Goal: Transaction & Acquisition: Obtain resource

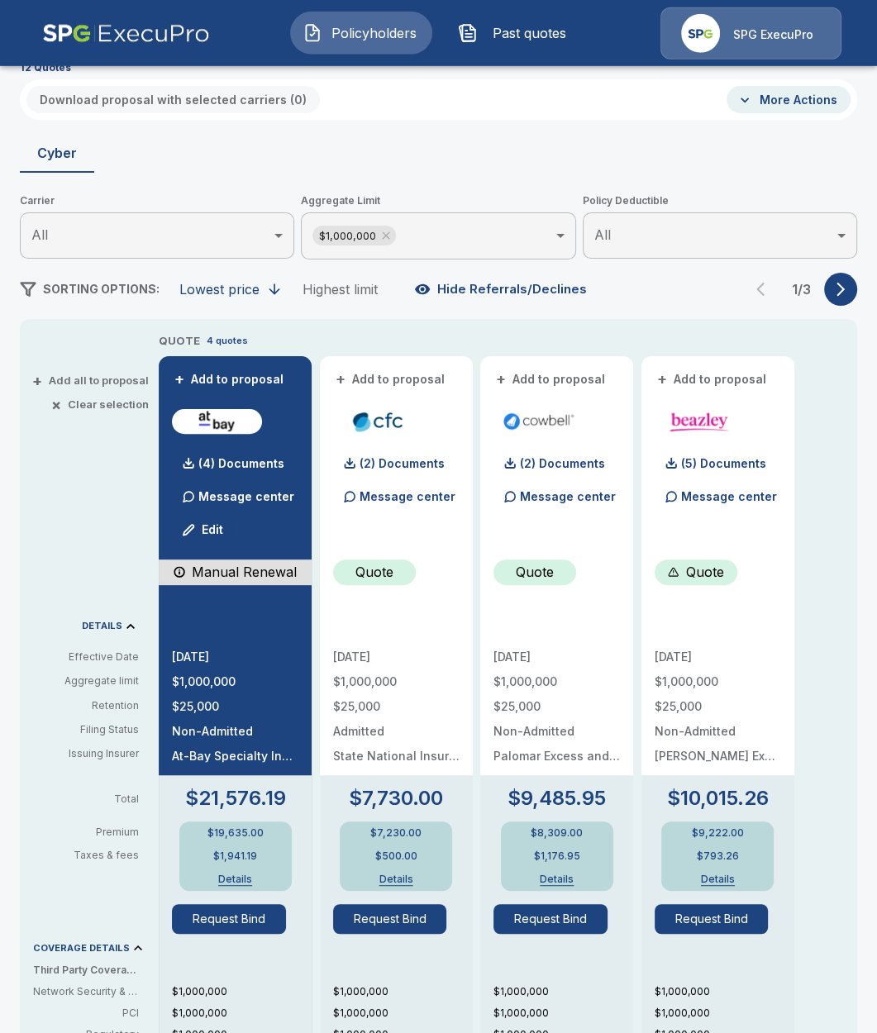
scroll to position [102, 0]
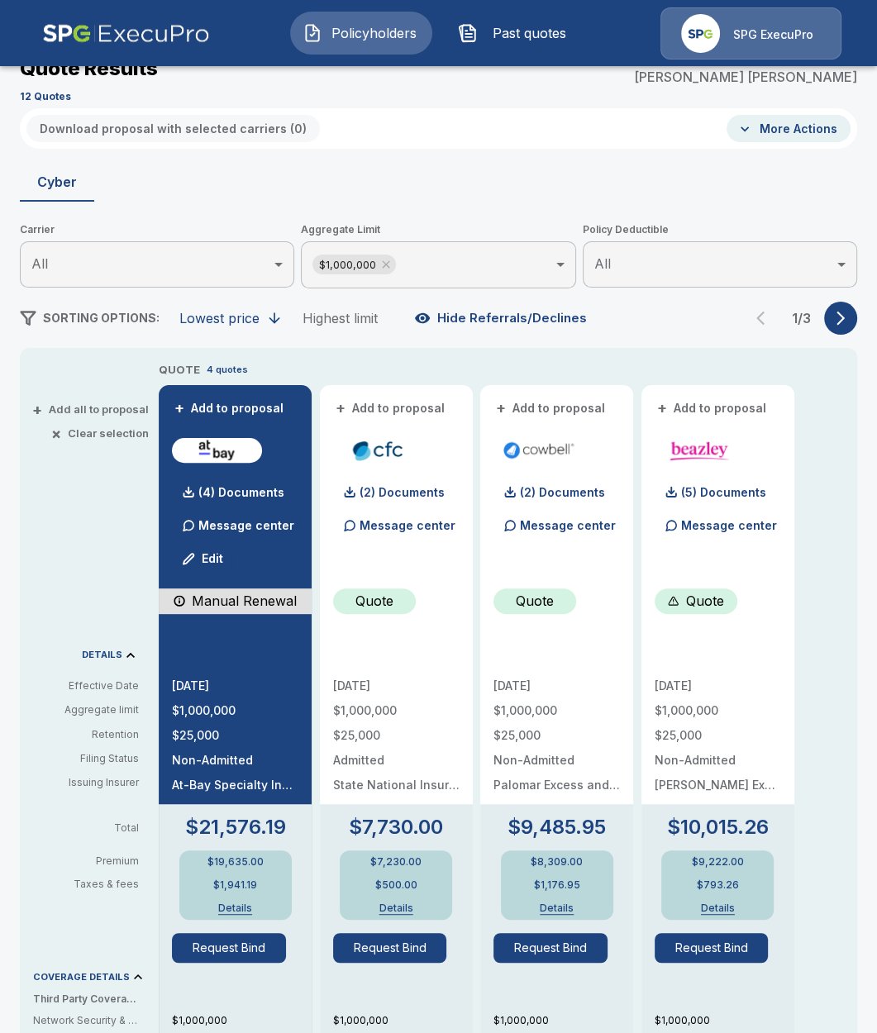
click at [114, 412] on button "+ Add all to proposal" at bounding box center [92, 409] width 113 height 11
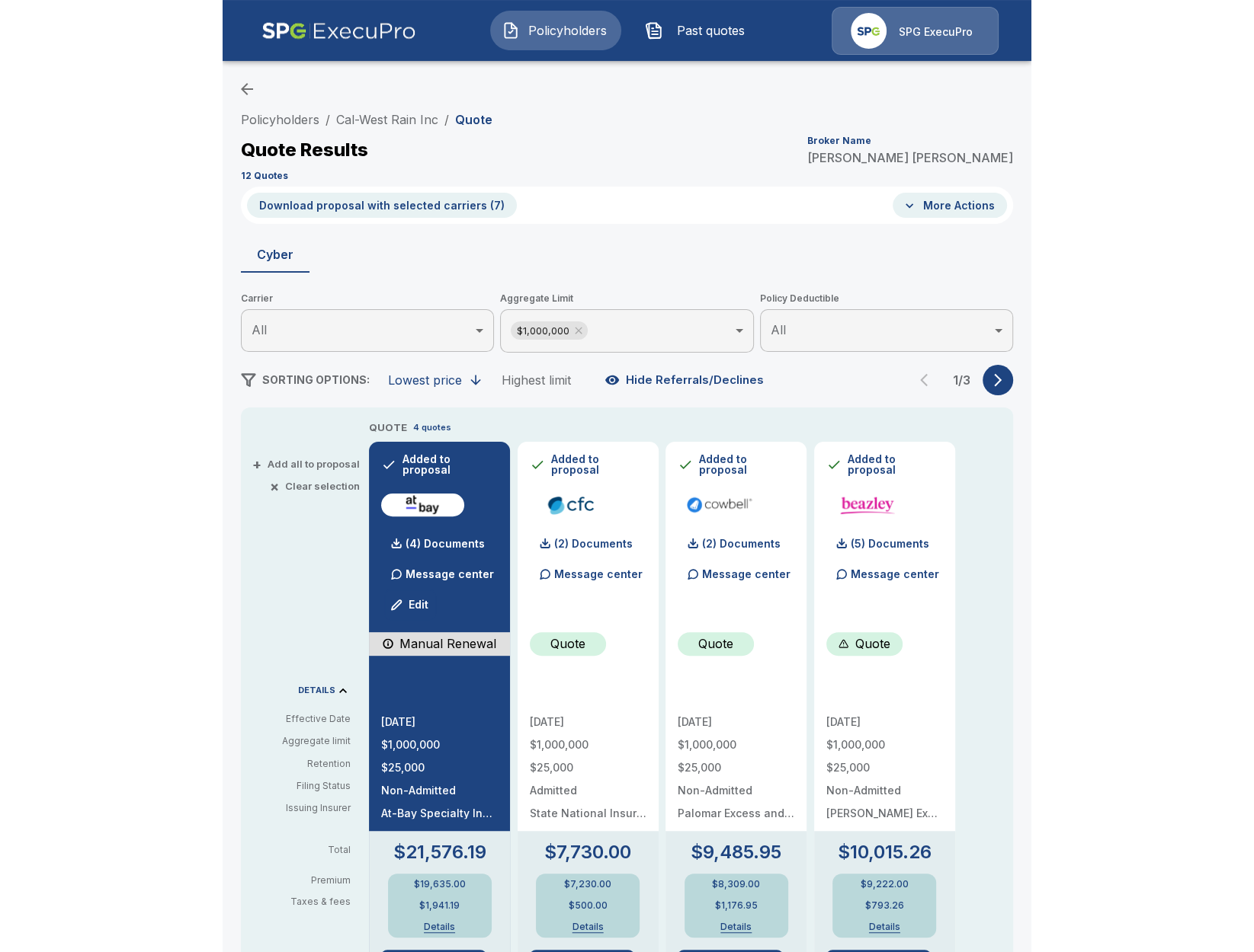
scroll to position [6, 0]
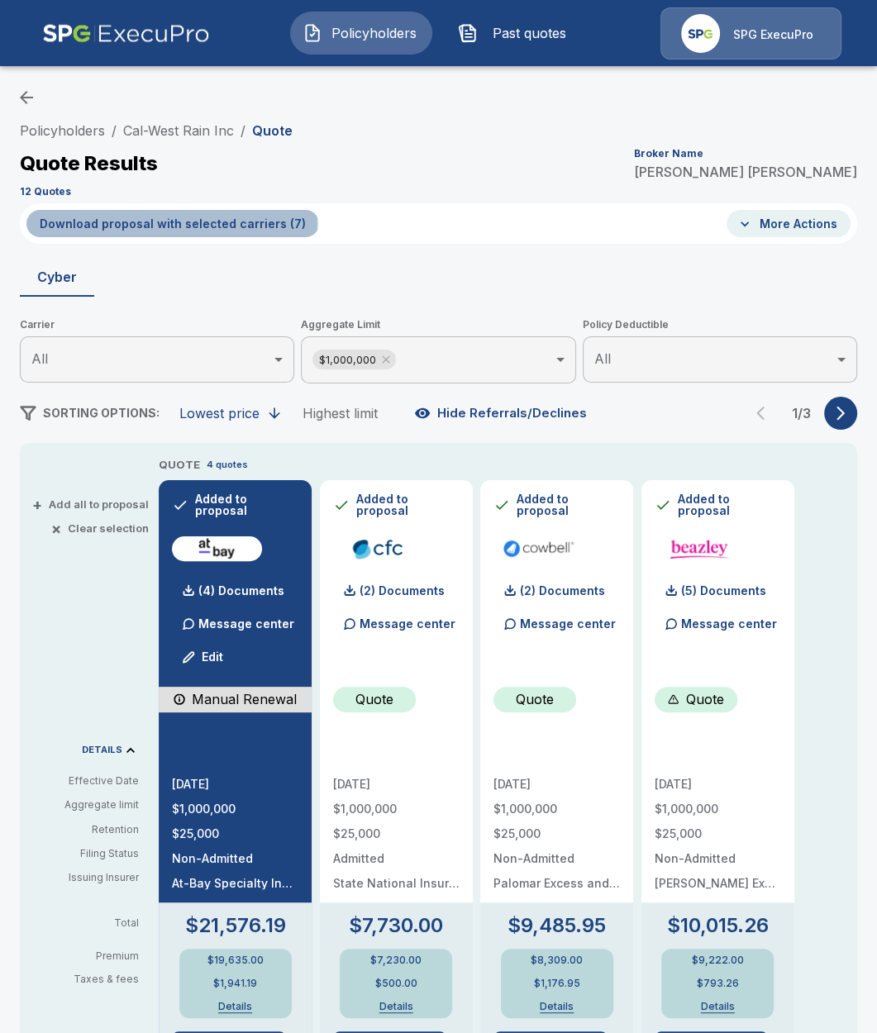
click at [171, 222] on button "Download proposal with selected carriers ( 7 )" at bounding box center [172, 223] width 293 height 27
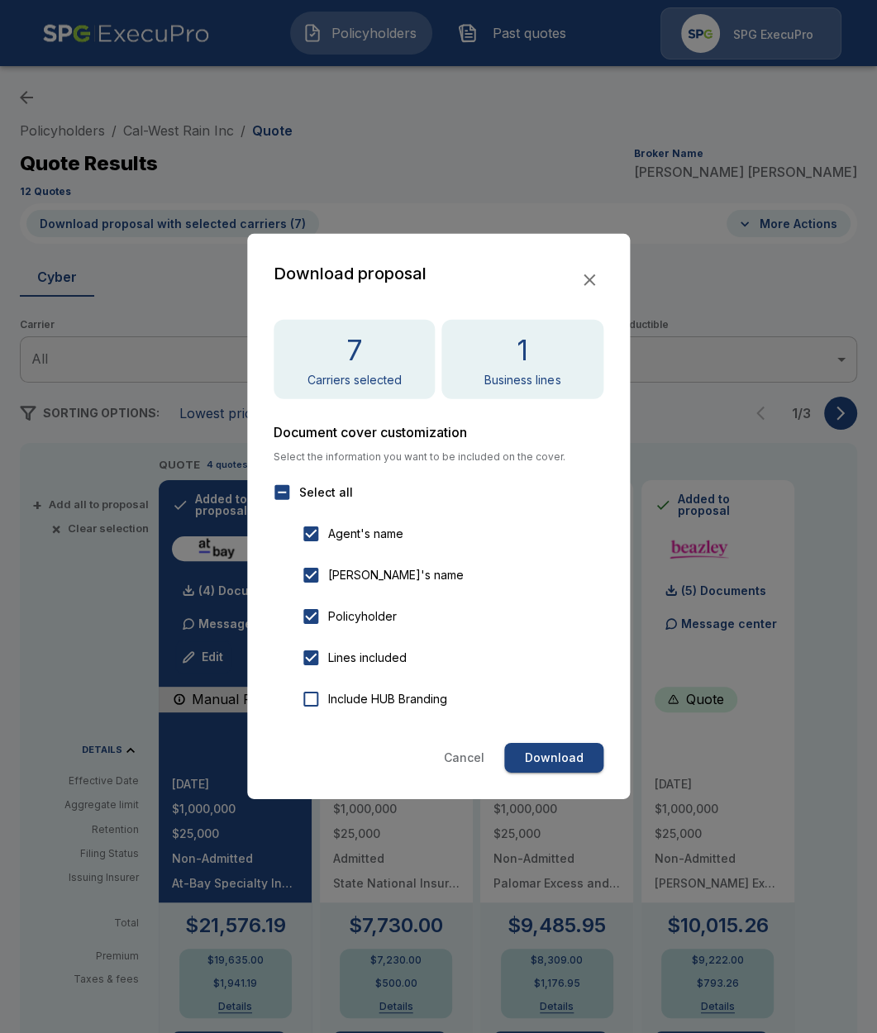
click at [384, 710] on label "Include HUB Branding" at bounding box center [442, 699] width 298 height 35
click at [529, 751] on button "Download" at bounding box center [553, 758] width 99 height 31
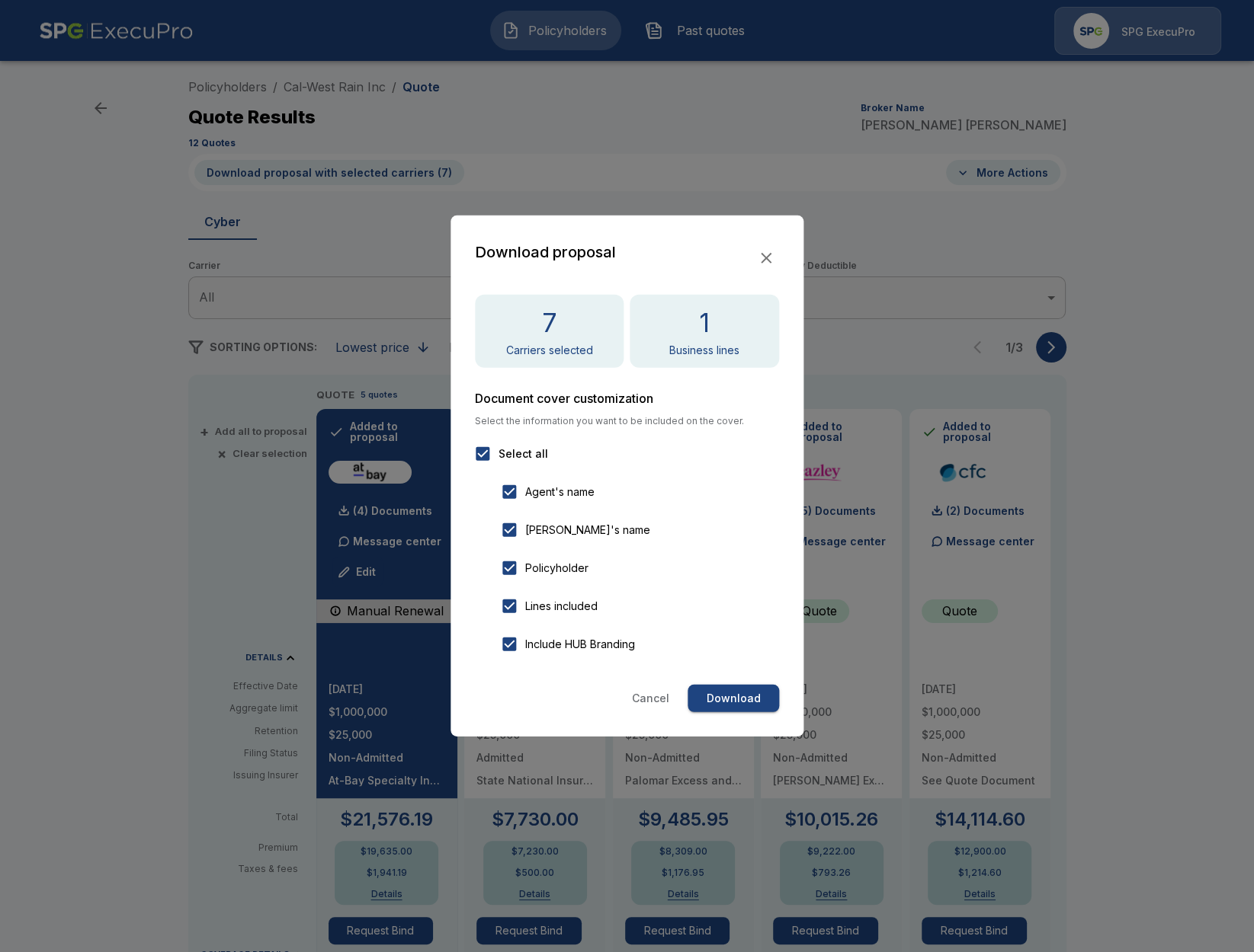
click at [150, 463] on div at bounding box center [627, 476] width 1254 height 952
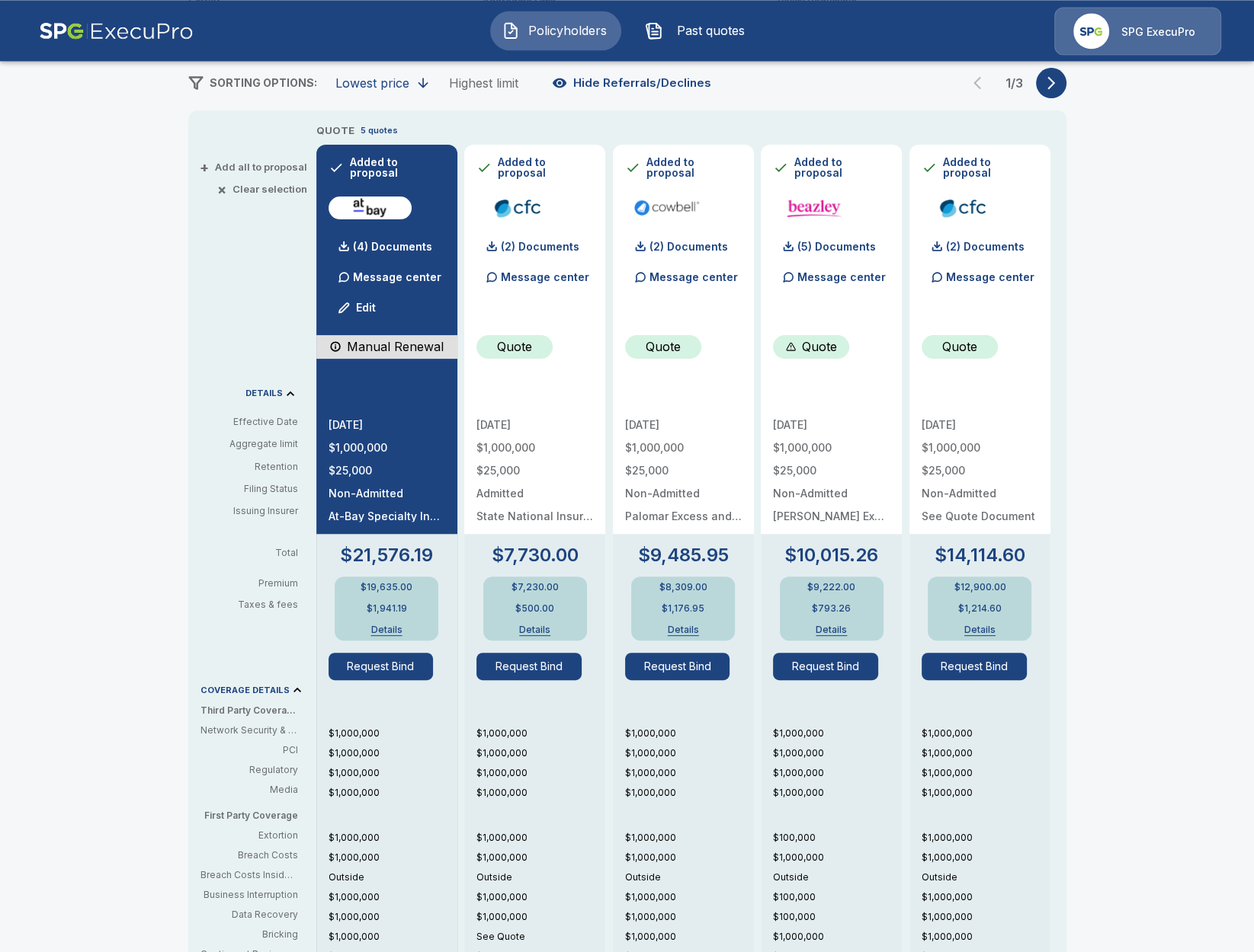
scroll to position [270, 0]
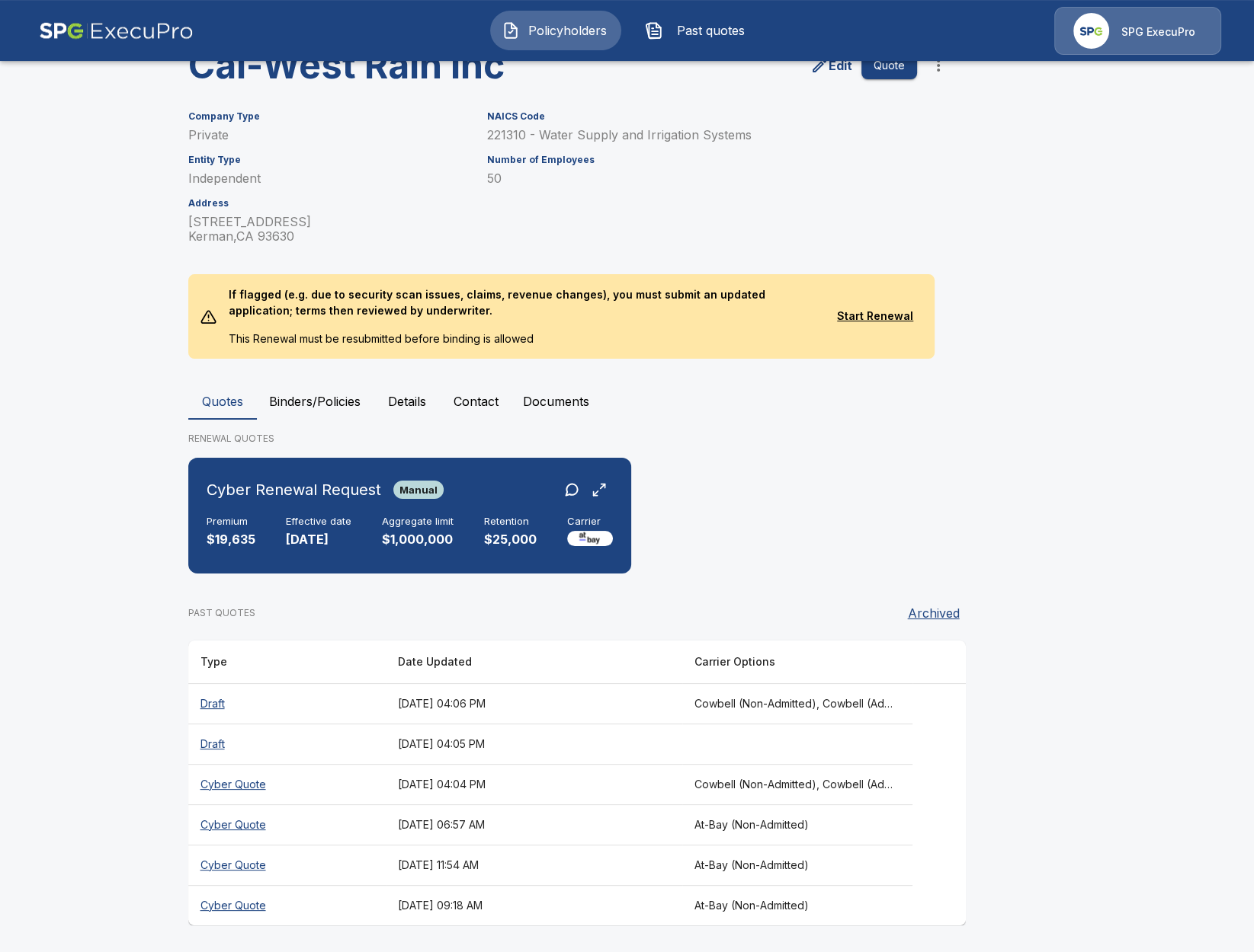
scroll to position [86, 0]
click at [479, 791] on th "[DATE] 04:04 PM" at bounding box center [533, 783] width 296 height 41
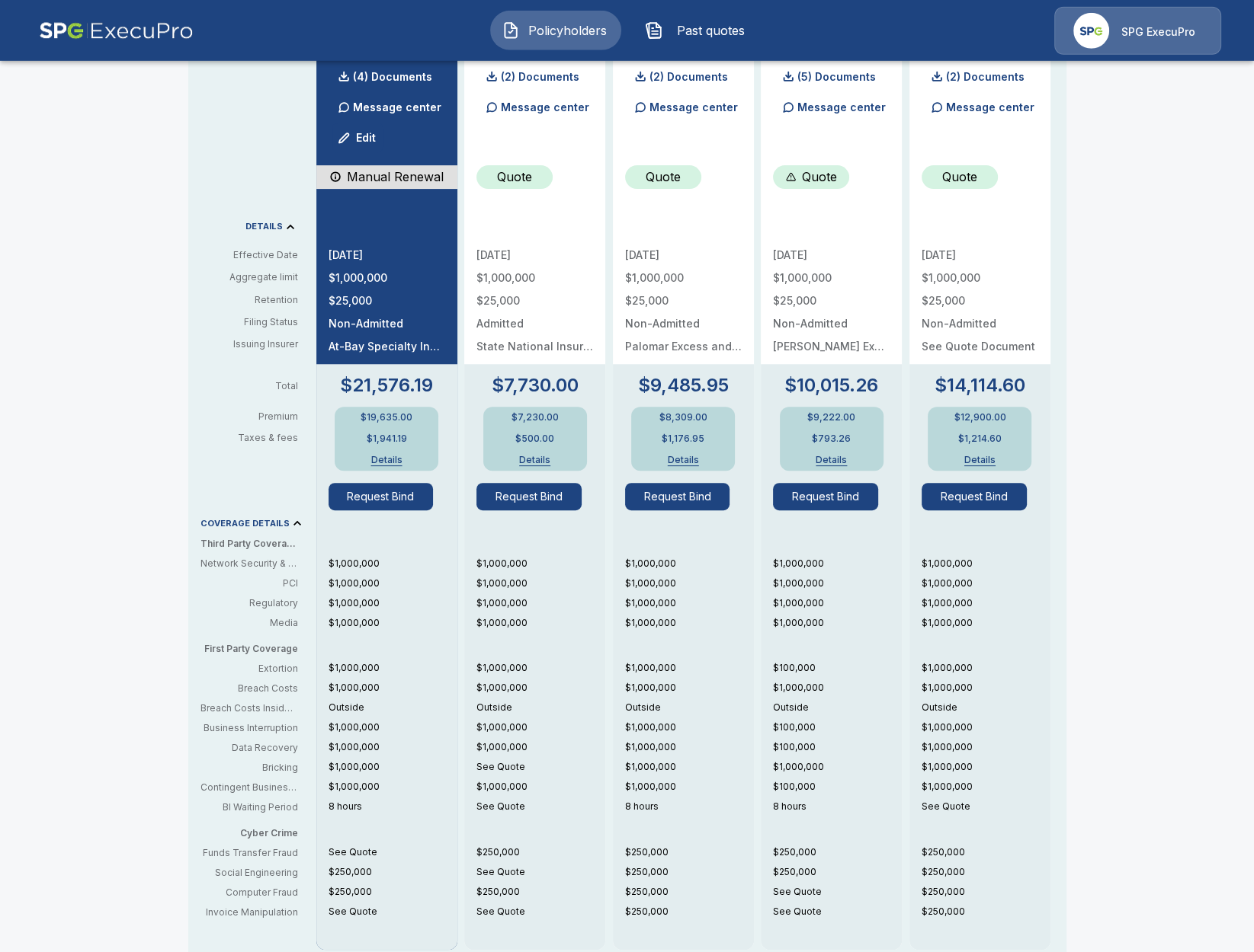
scroll to position [439, 0]
